Goal: Information Seeking & Learning: Learn about a topic

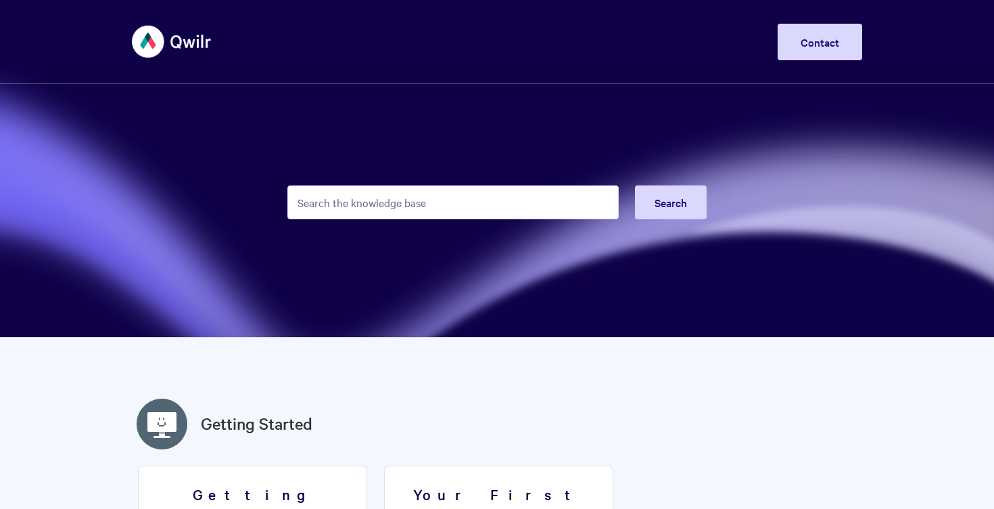
click at [456, 204] on input "Search the knowledge base" at bounding box center [452, 202] width 331 height 34
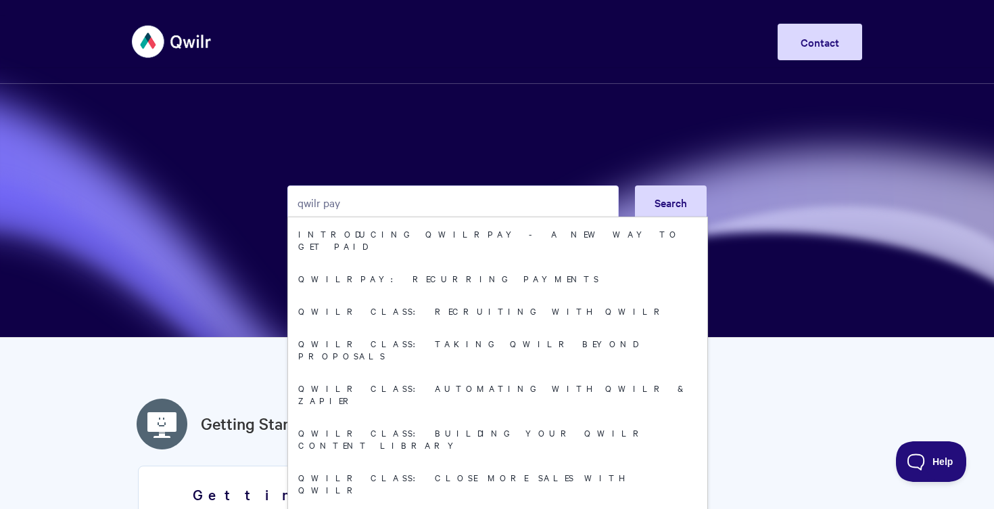
type input "qwilr pay"
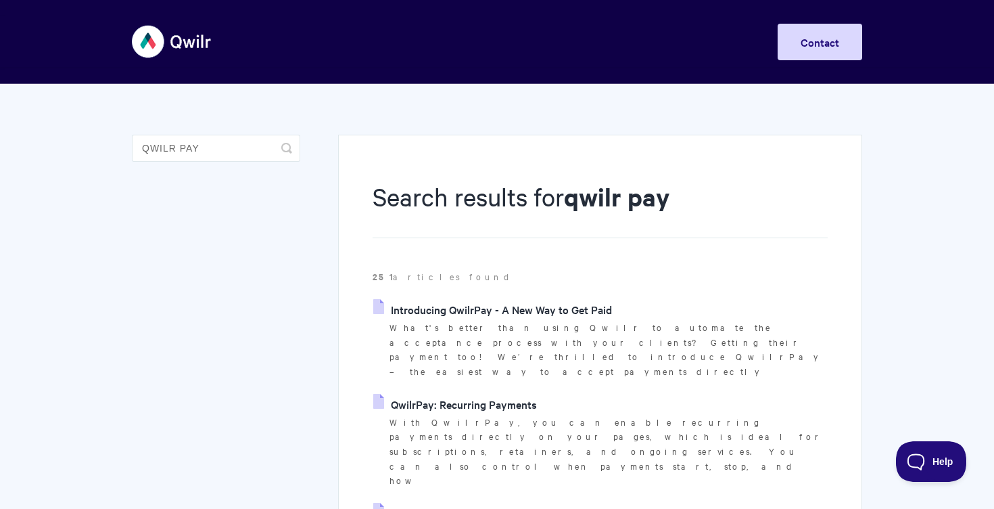
click at [558, 309] on link "Introducing QwilrPay - A New Way to Get Paid" at bounding box center [492, 309] width 239 height 20
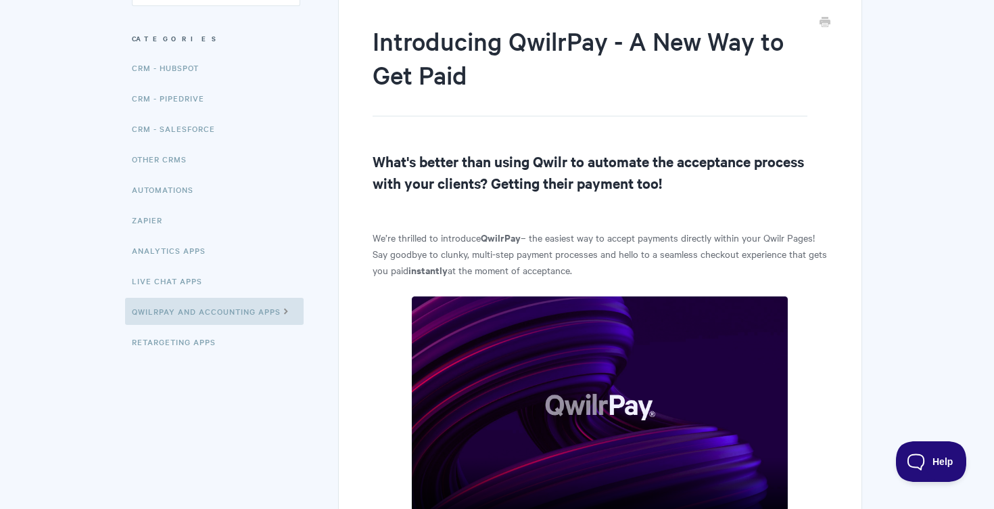
scroll to position [159, 0]
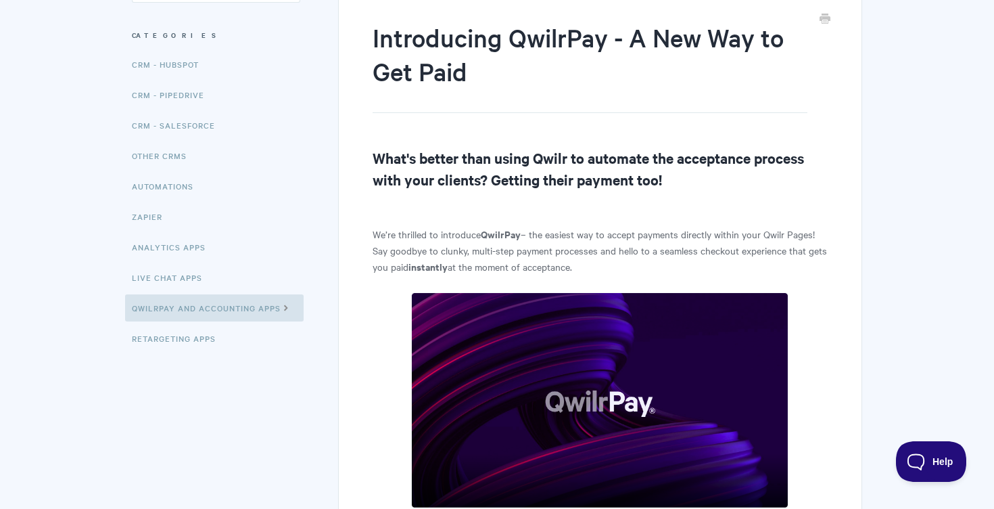
click at [711, 248] on p "We’re thrilled to introduce QwilrPay – the easiest way to accept payments direc…" at bounding box center [600, 250] width 455 height 49
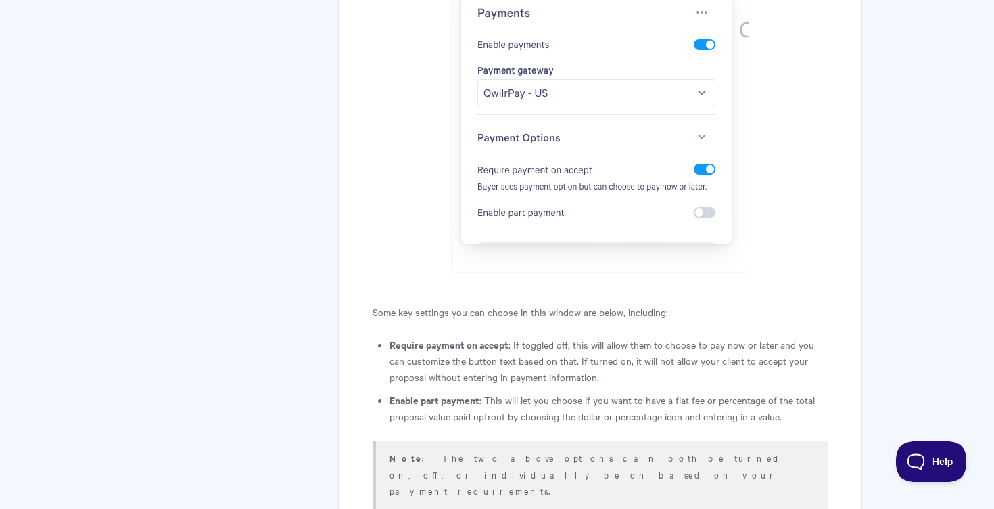
scroll to position [3513, 0]
